Goal: Information Seeking & Learning: Learn about a topic

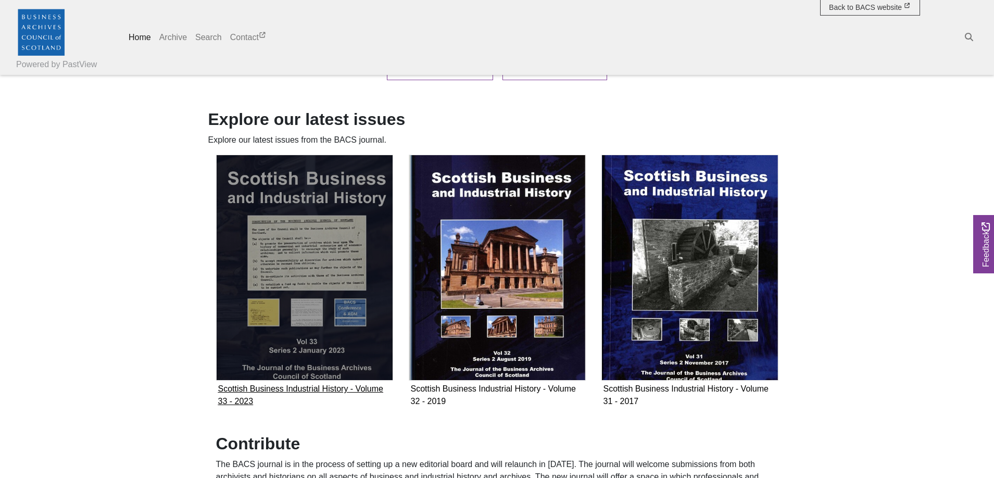
scroll to position [690, 0]
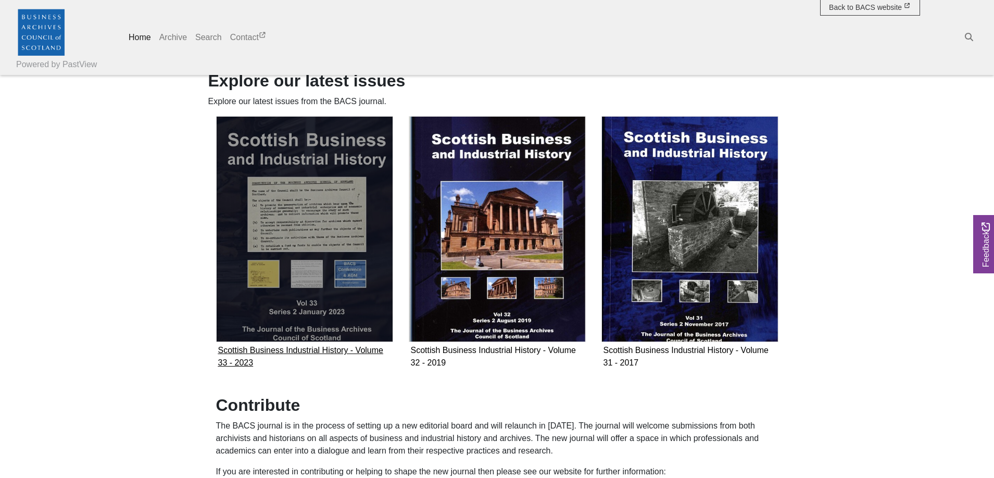
click at [324, 245] on img "Subcollection" at bounding box center [304, 229] width 177 height 227
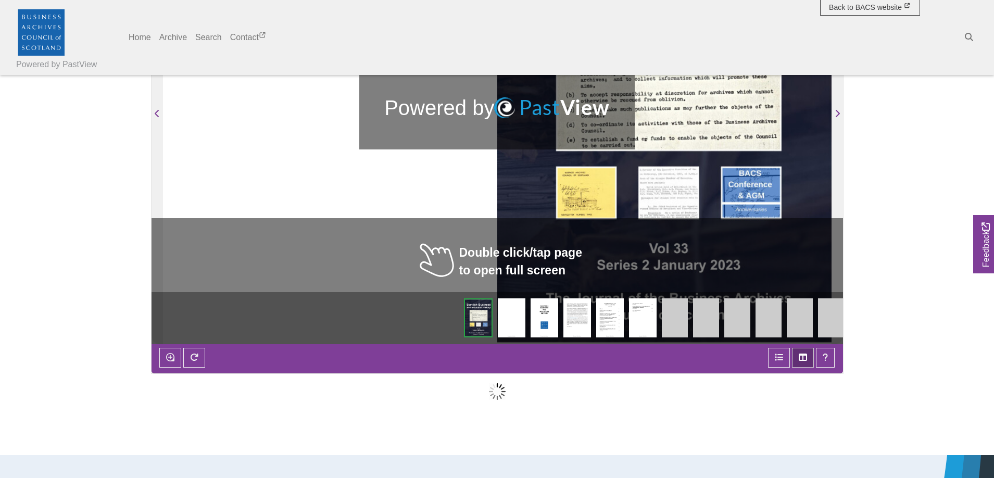
scroll to position [159, 0]
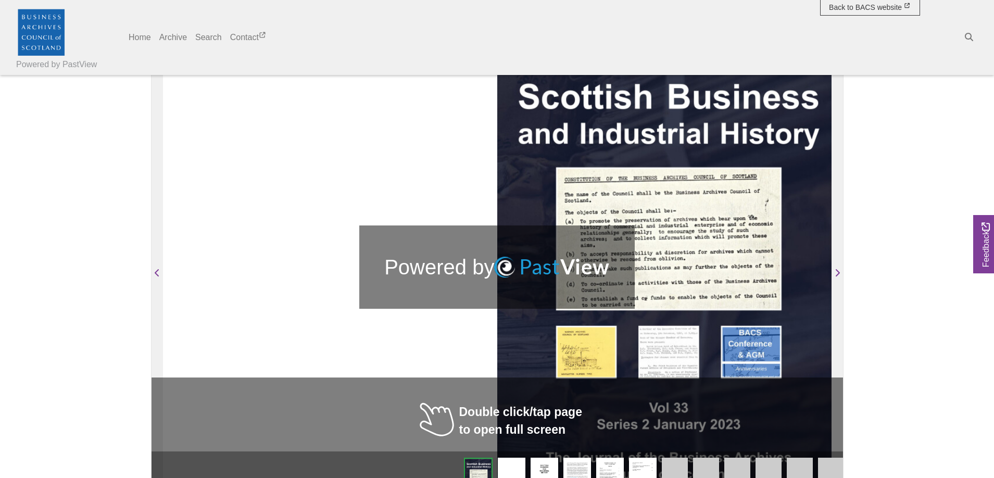
click at [489, 237] on div at bounding box center [497, 266] width 669 height 473
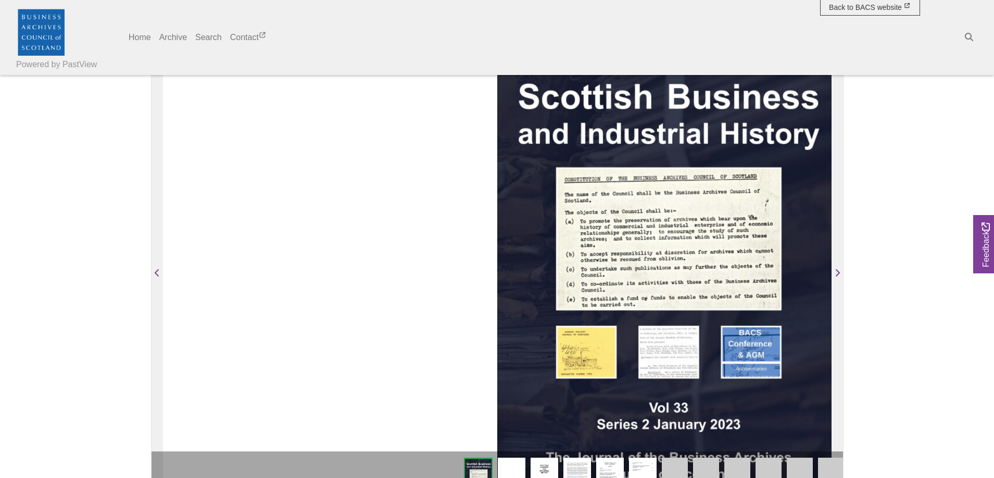
click at [518, 463] on img at bounding box center [512, 477] width 28 height 39
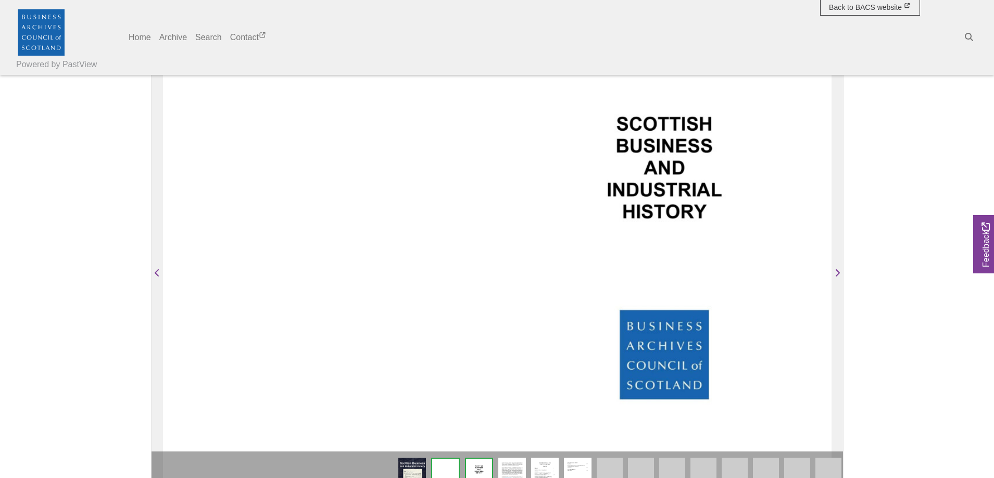
click at [516, 463] on img at bounding box center [512, 477] width 28 height 39
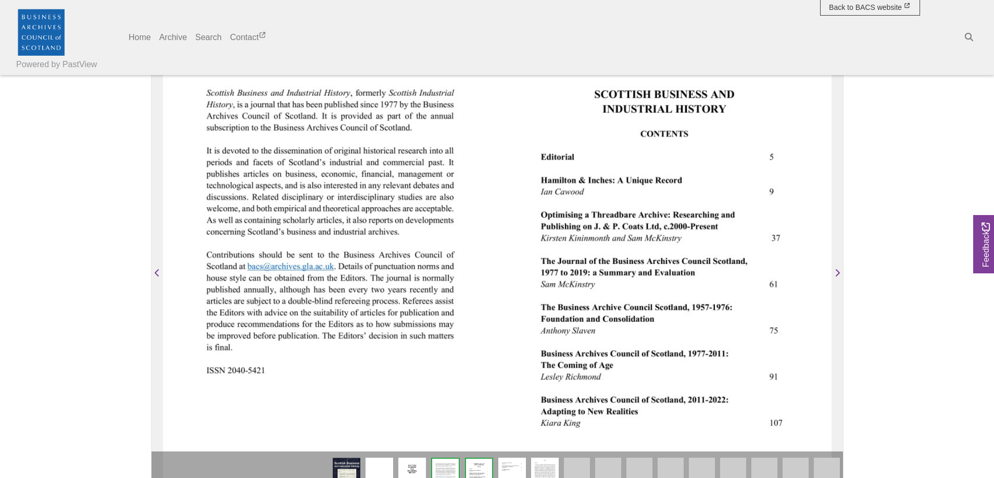
click at [378, 273] on div at bounding box center [330, 266] width 334 height 473
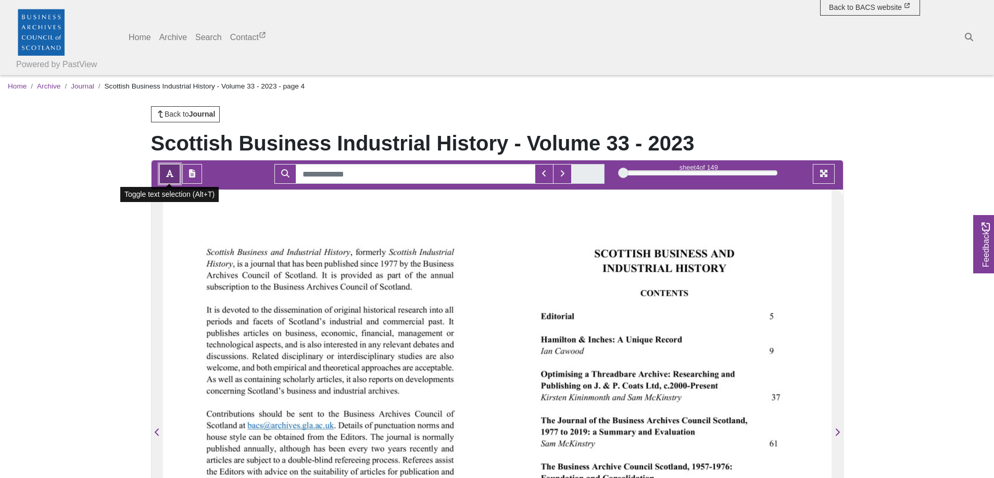
click at [171, 177] on icon "Toggle text selection (Alt+T)" at bounding box center [169, 173] width 7 height 7
click at [199, 169] on button "Open transcription window" at bounding box center [192, 174] width 20 height 20
